Goal: Transaction & Acquisition: Subscribe to service/newsletter

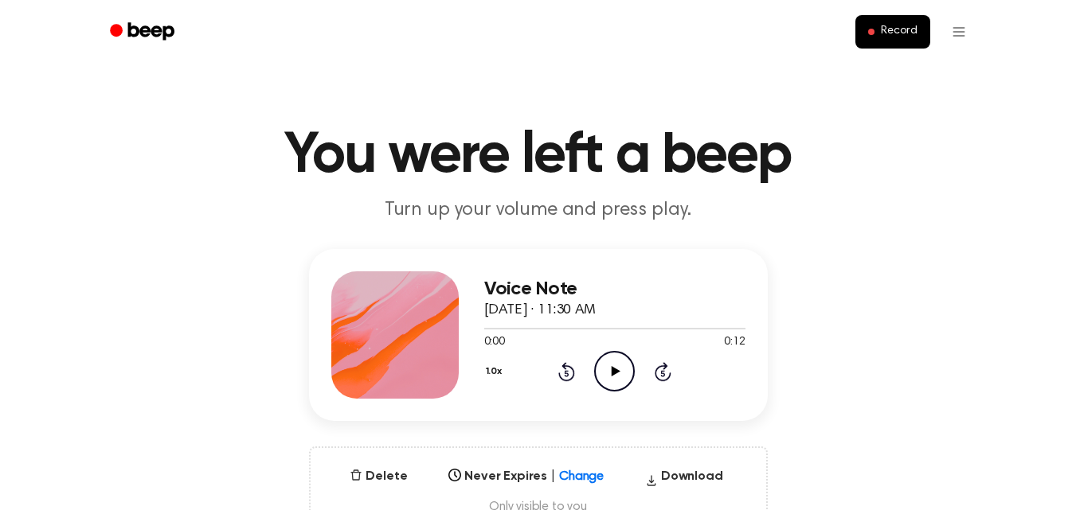
click at [609, 367] on icon "Play Audio" at bounding box center [614, 371] width 41 height 41
click at [612, 374] on icon at bounding box center [615, 371] width 9 height 10
click at [612, 374] on icon at bounding box center [614, 371] width 7 height 10
click at [615, 370] on icon at bounding box center [615, 371] width 9 height 10
click at [615, 370] on icon "Pause Audio" at bounding box center [614, 371] width 41 height 41
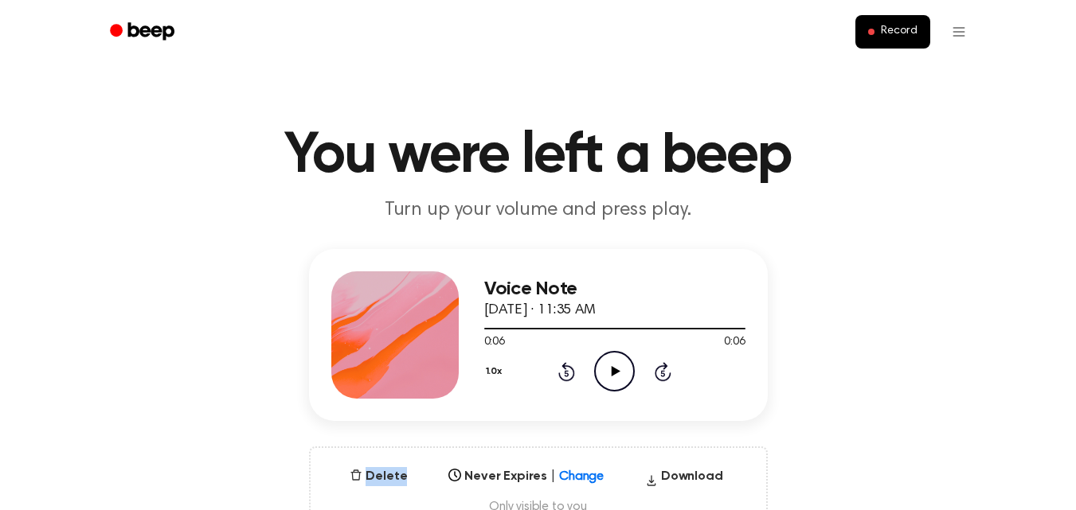
click at [615, 370] on icon at bounding box center [615, 371] width 9 height 10
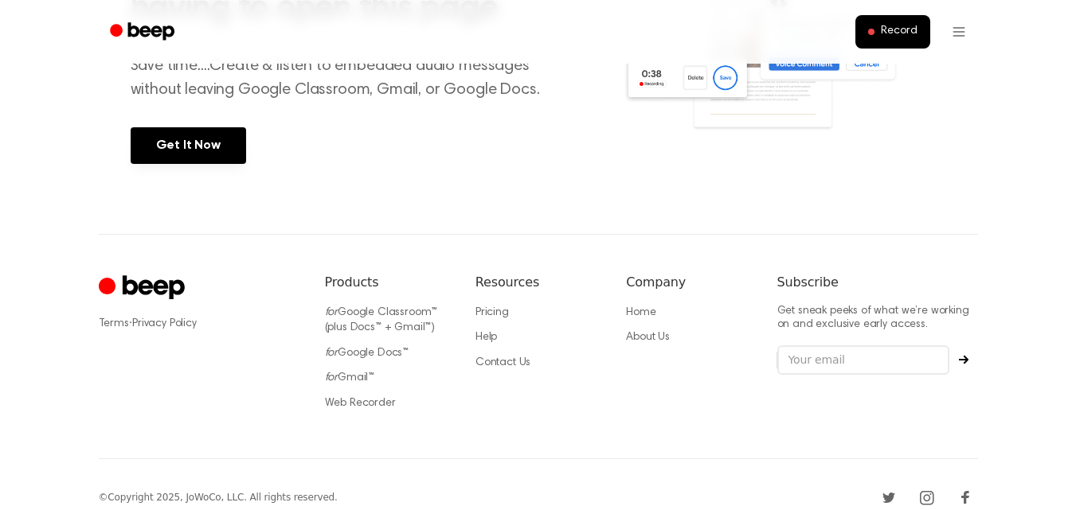
scroll to position [785, 0]
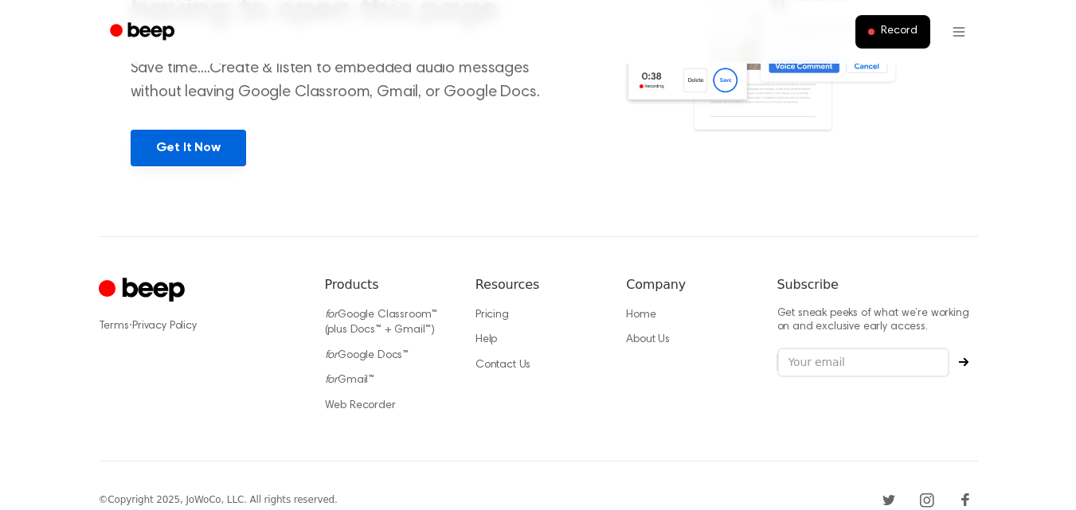
click at [205, 159] on link "Get It Now" at bounding box center [188, 148] width 115 height 37
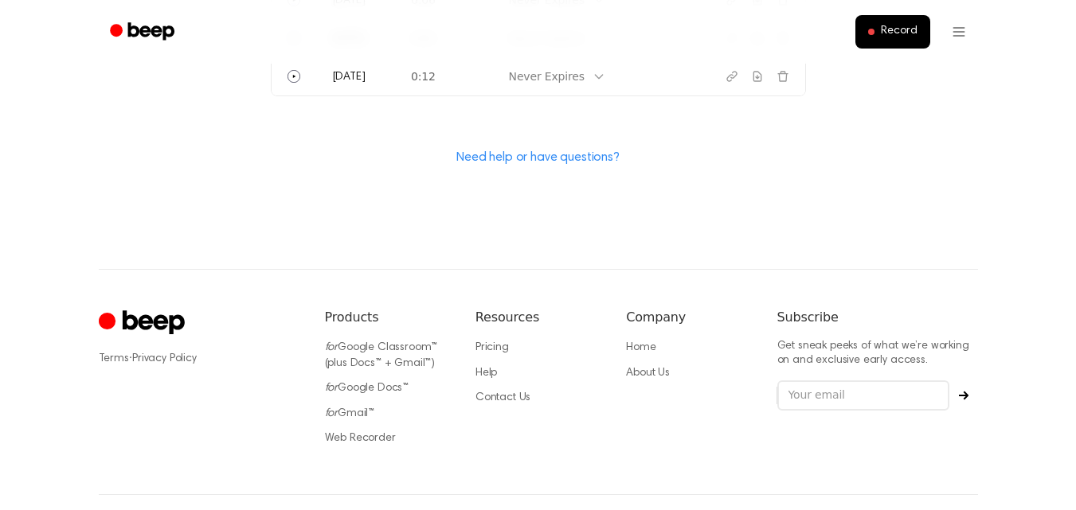
scroll to position [413, 0]
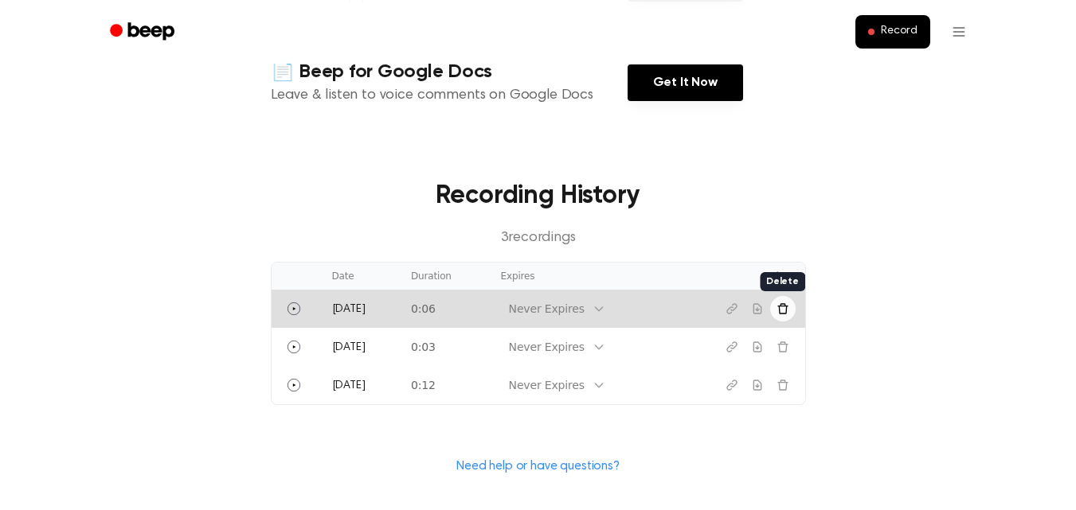
click at [775, 315] on button "Delete recording" at bounding box center [782, 308] width 25 height 25
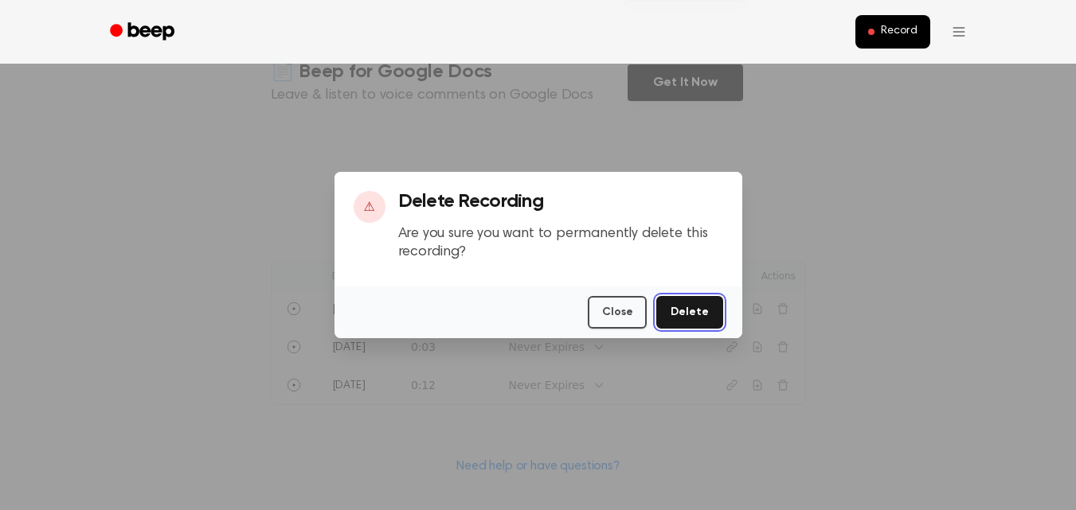
click at [691, 300] on button "Delete" at bounding box center [689, 312] width 66 height 33
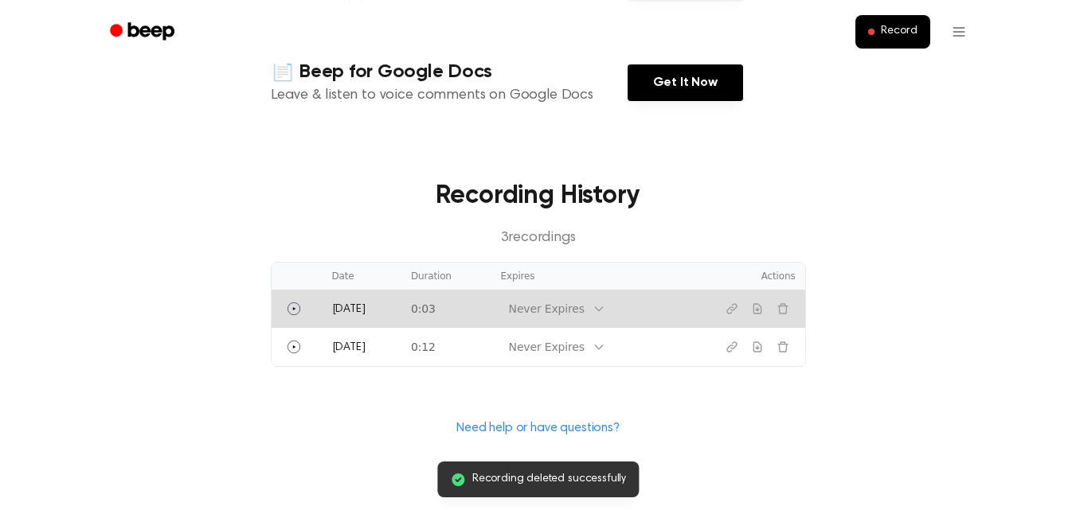
click at [772, 318] on div at bounding box center [741, 308] width 108 height 25
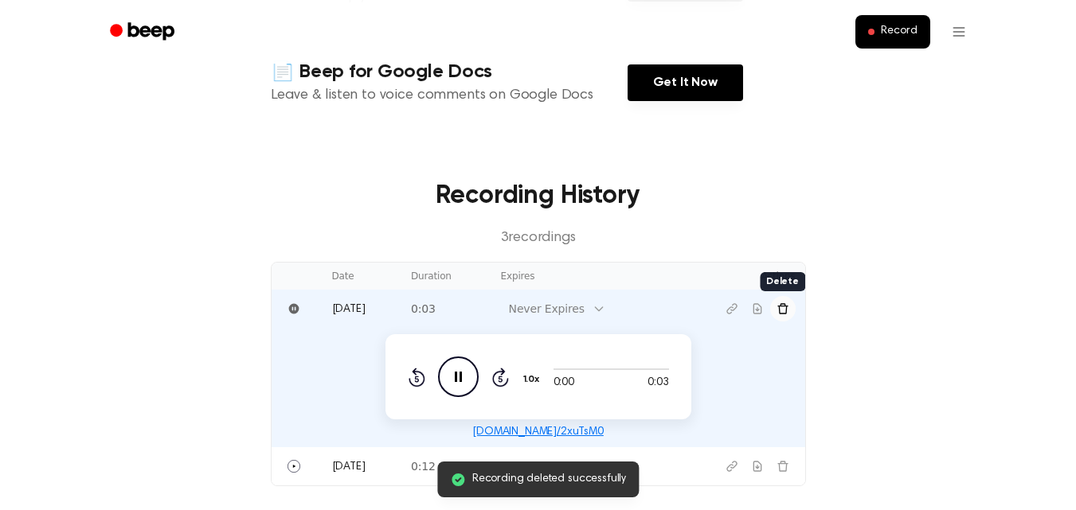
click at [778, 315] on button "Delete recording" at bounding box center [782, 308] width 25 height 25
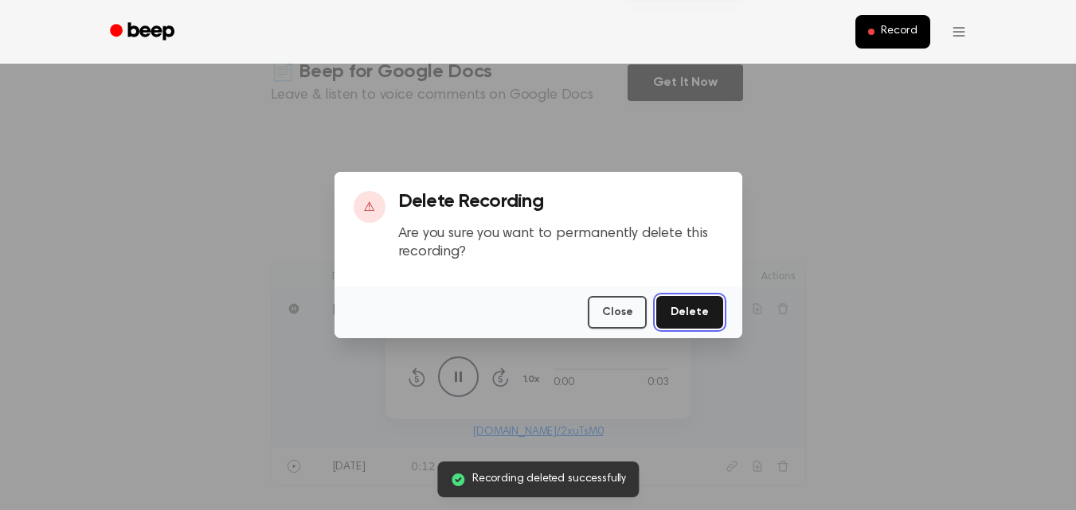
click at [716, 302] on button "Delete" at bounding box center [689, 312] width 66 height 33
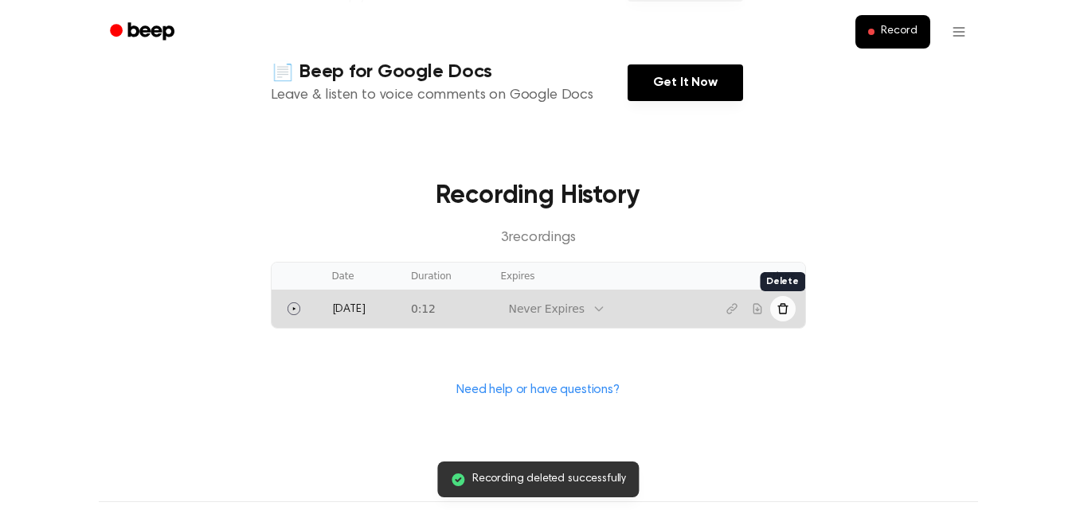
click at [784, 307] on icon "Delete recording" at bounding box center [782, 308] width 10 height 10
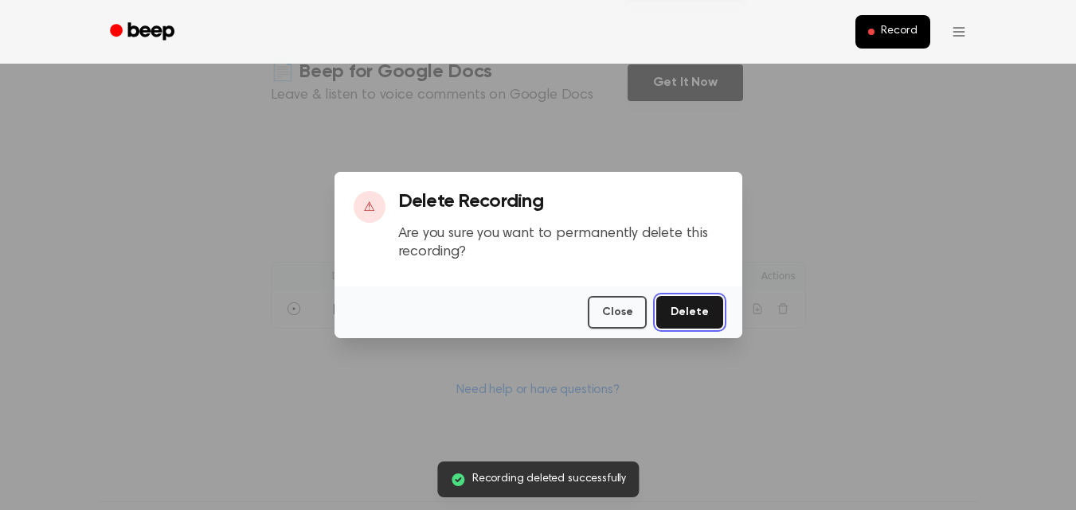
click at [700, 322] on button "Delete" at bounding box center [689, 312] width 66 height 33
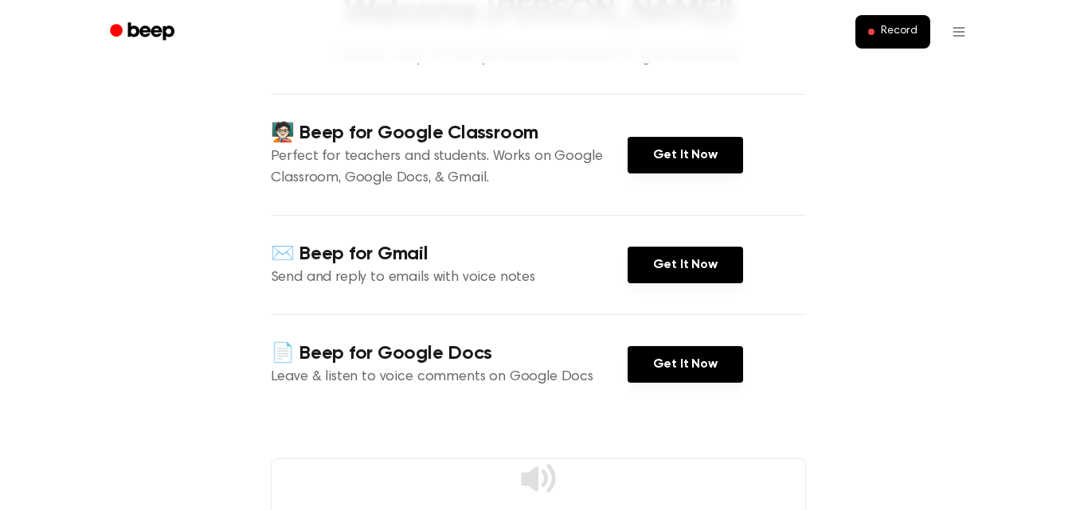
scroll to position [108, 0]
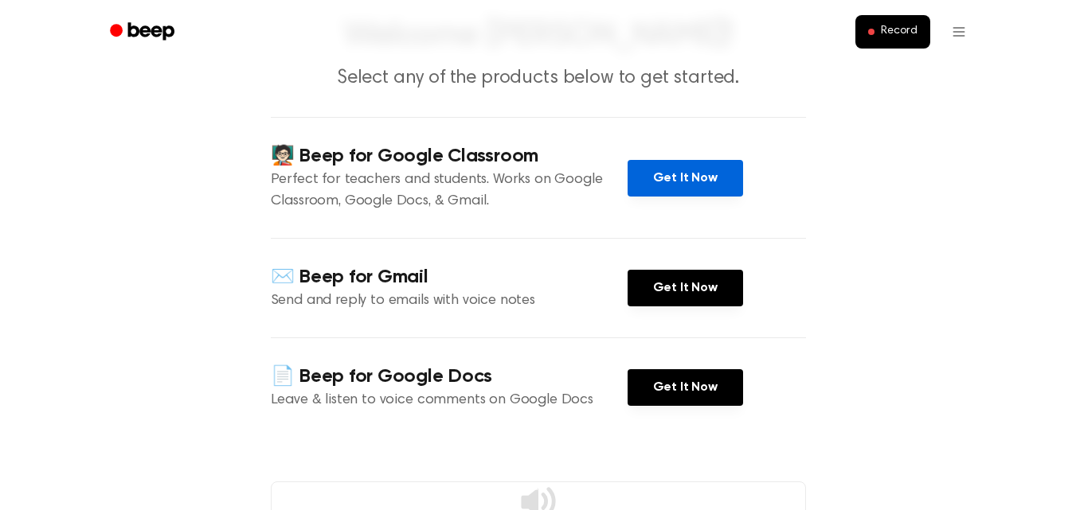
click at [735, 169] on link "Get It Now" at bounding box center [684, 178] width 115 height 37
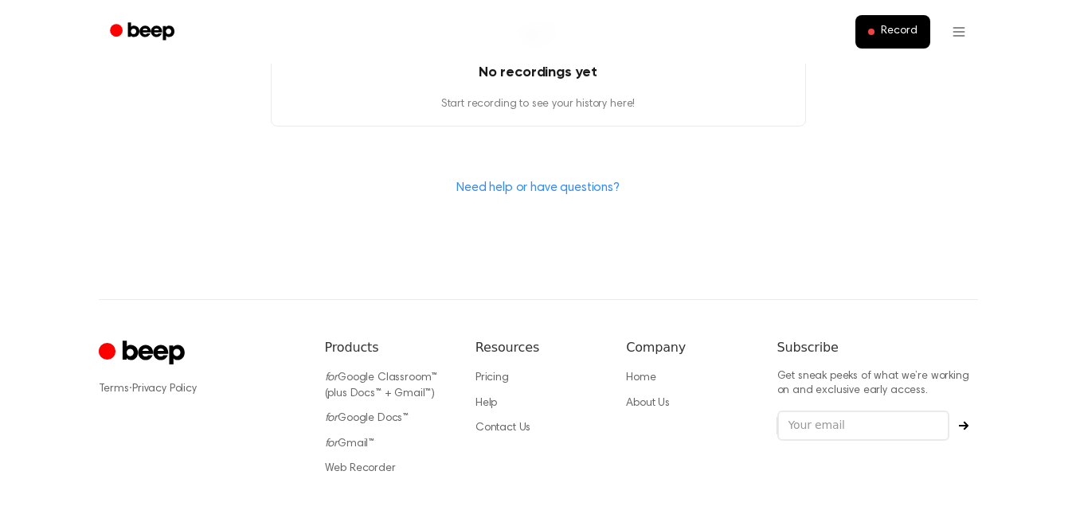
scroll to position [664, 0]
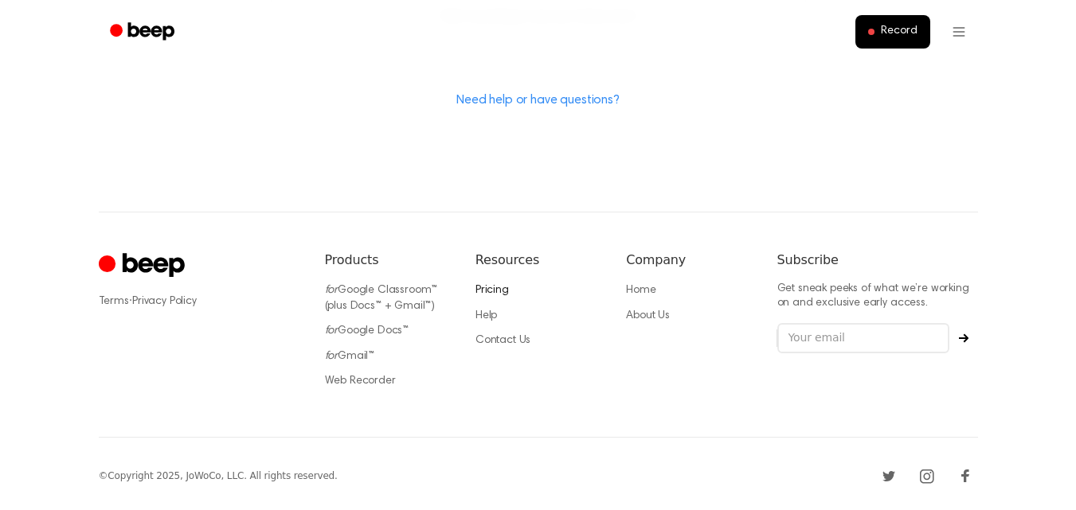
click at [499, 285] on link "Pricing" at bounding box center [491, 290] width 33 height 11
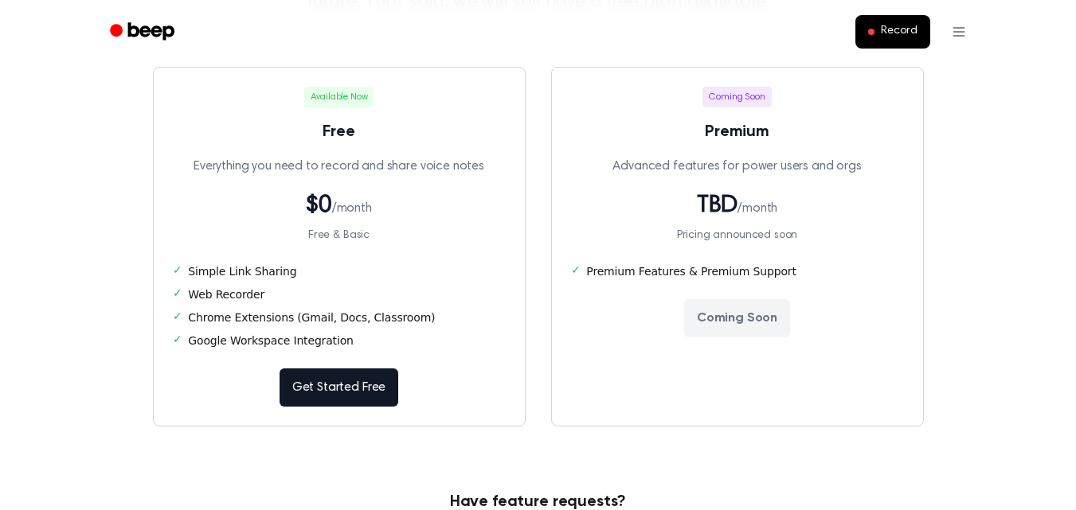
scroll to position [259, 0]
